Goal: Check status: Check status

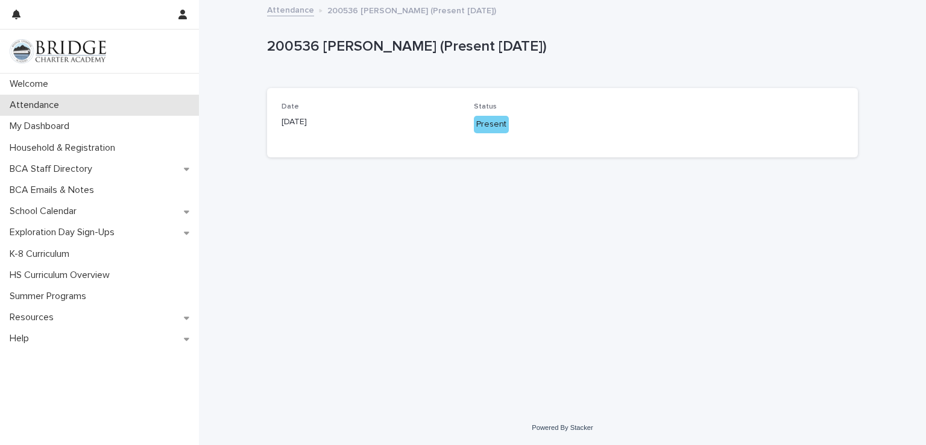
click at [110, 109] on div "Attendance" at bounding box center [99, 105] width 199 height 21
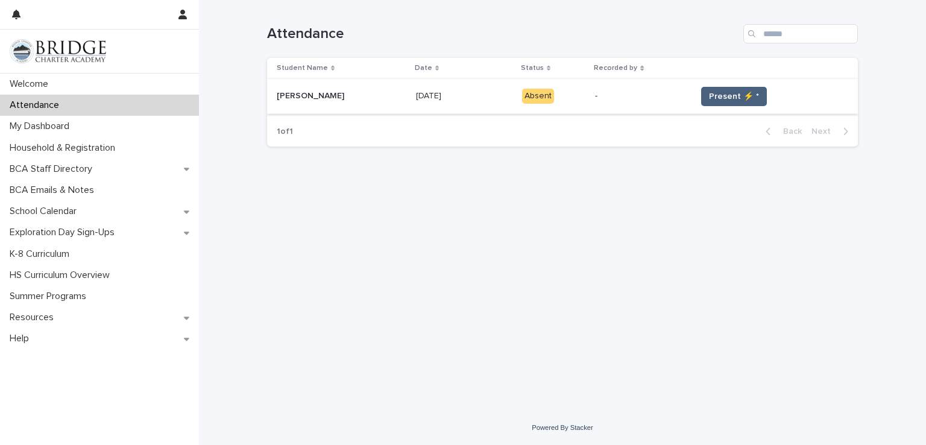
click at [750, 98] on button "Present ⚡ *" at bounding box center [734, 96] width 66 height 19
click at [726, 92] on span "Present ⚡ *" at bounding box center [734, 96] width 50 height 12
